Goal: Navigation & Orientation: Go to known website

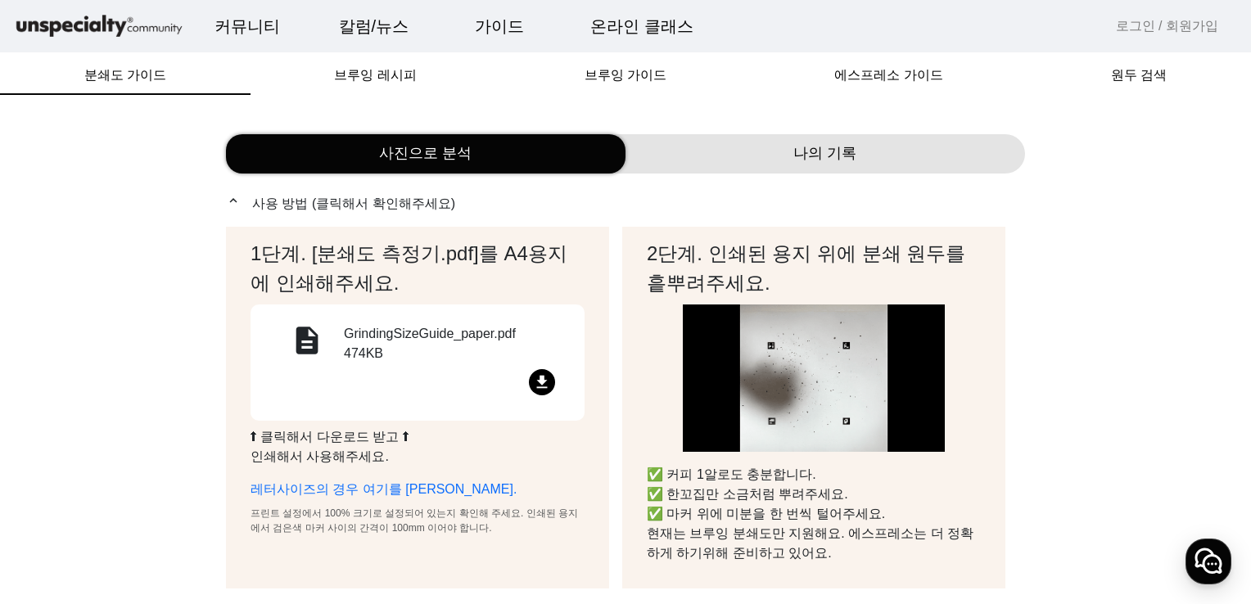
click at [88, 28] on img at bounding box center [99, 26] width 172 height 29
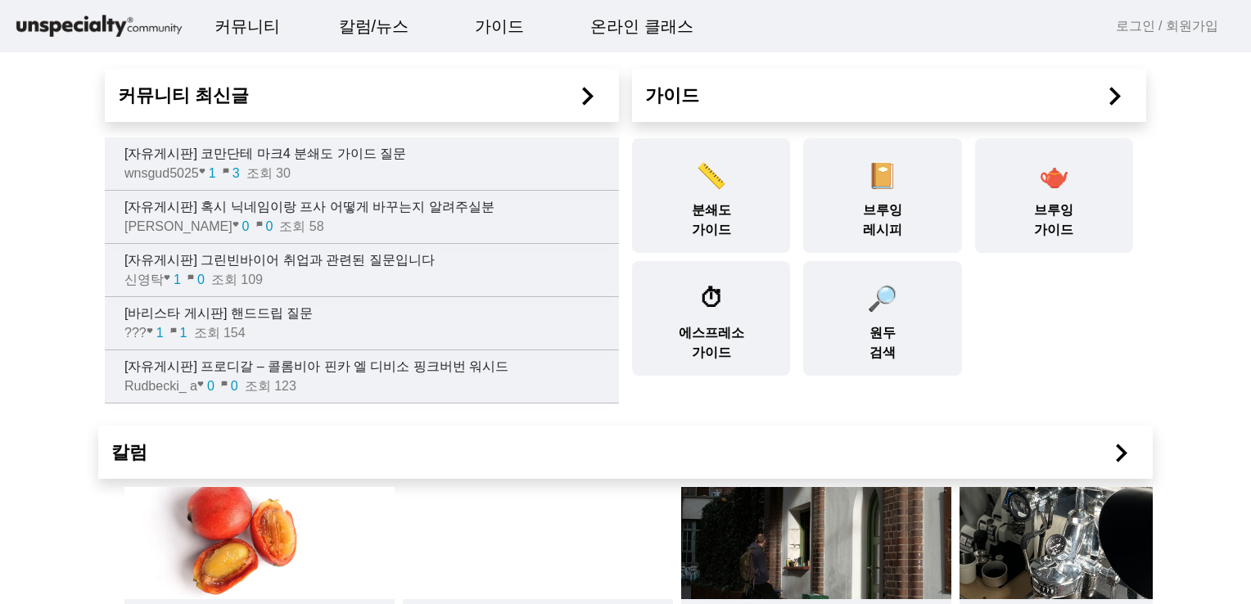
click at [88, 21] on img at bounding box center [99, 26] width 172 height 29
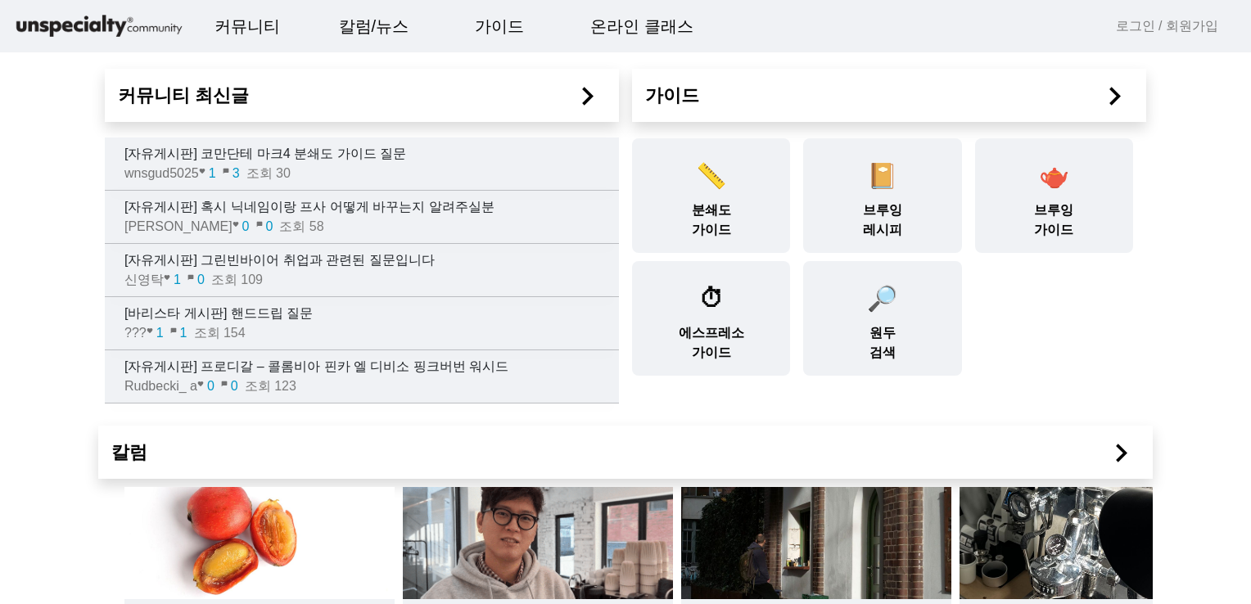
click at [151, 27] on img at bounding box center [99, 26] width 172 height 29
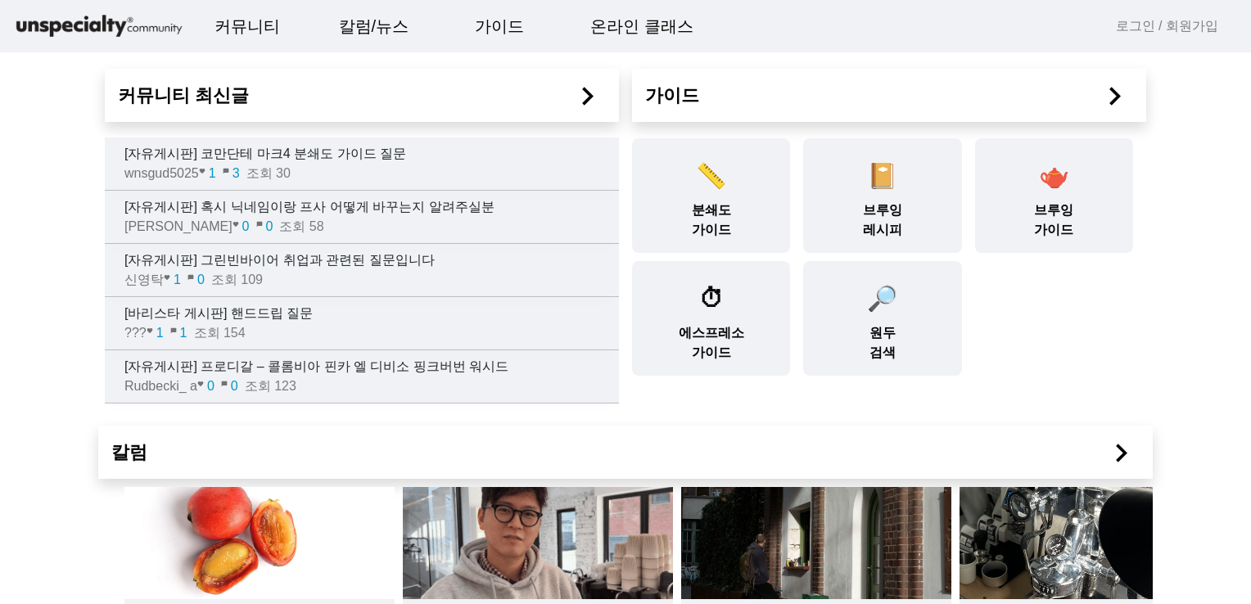
click at [49, 22] on img at bounding box center [99, 26] width 172 height 29
